Goal: Transaction & Acquisition: Purchase product/service

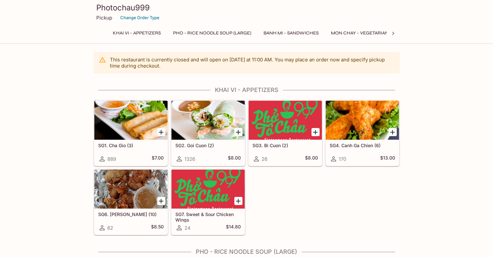
drag, startPoint x: 26, startPoint y: 91, endPoint x: 23, endPoint y: 90, distance: 3.5
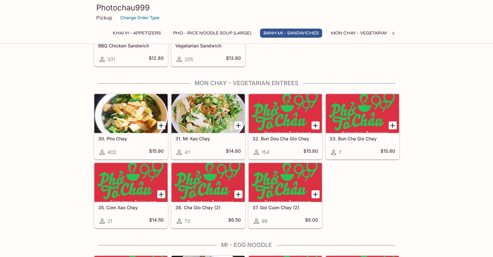
scroll to position [908, 0]
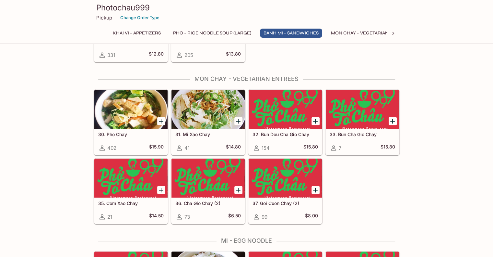
click at [42, 124] on div "This restaurant is currently closed and will open [DATE] at 11:00 AM . You may …" at bounding box center [246, 191] width 493 height 2094
click at [41, 123] on div "This restaurant is currently closed and will open [DATE] at 11:00 AM . You may …" at bounding box center [246, 191] width 493 height 2094
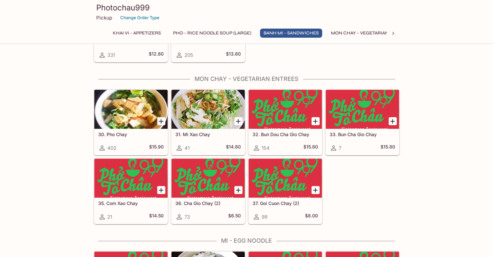
click at [41, 123] on div "This restaurant is currently closed and will open [DATE] at 11:00 AM . You may …" at bounding box center [246, 191] width 493 height 2094
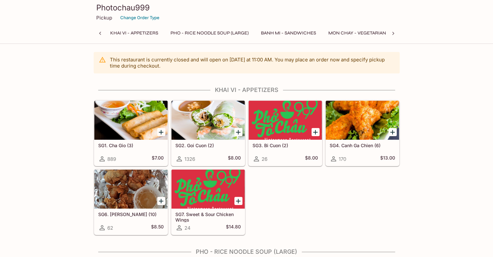
scroll to position [0, 3]
drag, startPoint x: 48, startPoint y: 133, endPoint x: 43, endPoint y: 130, distance: 6.2
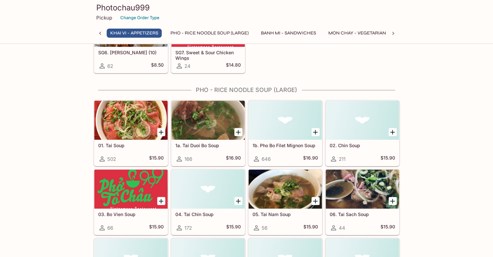
scroll to position [162, 0]
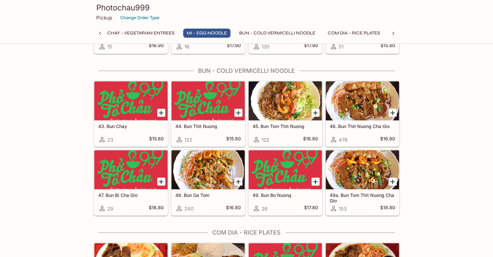
scroll to position [1135, 0]
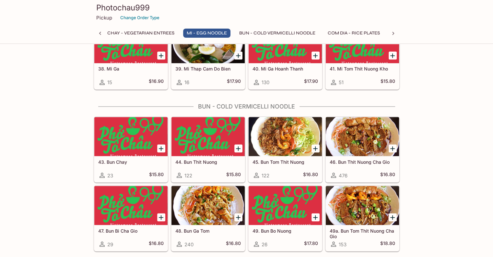
click at [156, 29] on button "Mon Chay - Vegetarian Entrees" at bounding box center [134, 33] width 87 height 9
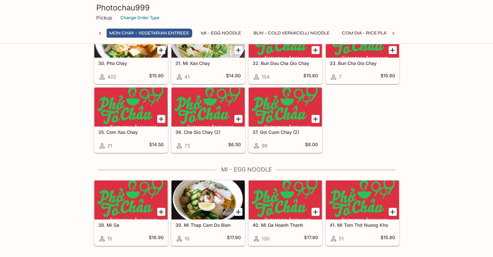
scroll to position [925, 0]
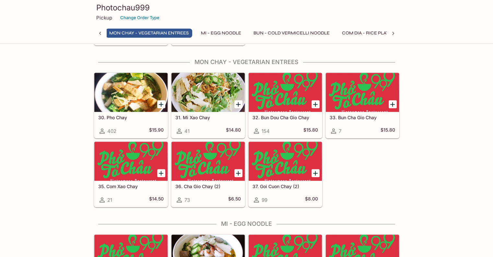
drag, startPoint x: 363, startPoint y: 162, endPoint x: 354, endPoint y: 164, distance: 9.4
click at [354, 164] on div "30. Pho Chay 402 $15.90 31. Mi [PERSON_NAME] 41 $14.80 32. Bun Dou Cha Gio Chay…" at bounding box center [245, 138] width 309 height 138
drag, startPoint x: 31, startPoint y: 93, endPoint x: 45, endPoint y: 101, distance: 16.0
click at [31, 93] on div "This restaurant is currently closed and will open [DATE] at 11:00 AM . You may …" at bounding box center [246, 174] width 493 height 2094
click at [48, 95] on div "This restaurant is currently closed and will open [DATE] at 11:00 AM . You may …" at bounding box center [246, 174] width 493 height 2094
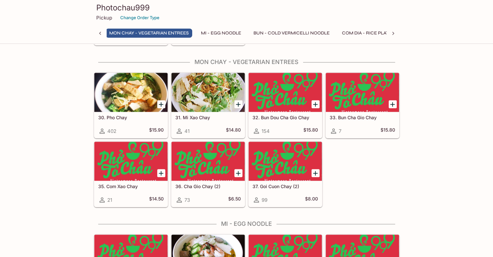
click at [48, 95] on div "This restaurant is currently closed and will open [DATE] at 11:00 AM . You may …" at bounding box center [246, 174] width 493 height 2094
drag, startPoint x: 45, startPoint y: 93, endPoint x: 45, endPoint y: 89, distance: 4.9
click at [45, 89] on div "This restaurant is currently closed and will open [DATE] at 11:00 AM . You may …" at bounding box center [246, 174] width 493 height 2094
drag, startPoint x: 45, startPoint y: 89, endPoint x: 45, endPoint y: 78, distance: 10.7
click at [45, 78] on div "This restaurant is currently closed and will open [DATE] at 11:00 AM . You may …" at bounding box center [246, 174] width 493 height 2094
